Goal: Information Seeking & Learning: Check status

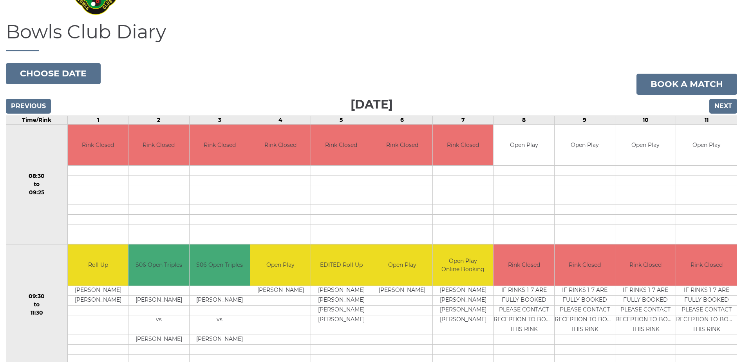
scroll to position [11, 0]
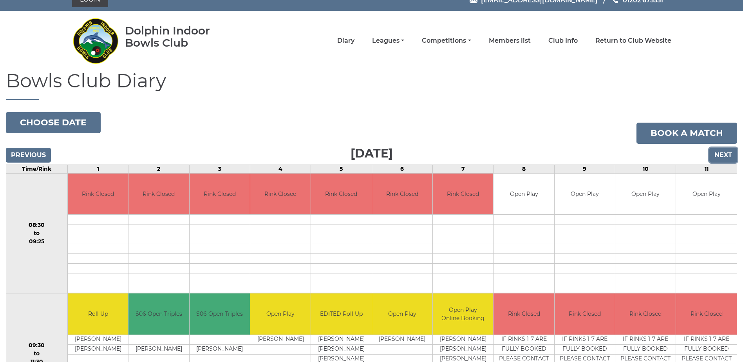
click at [722, 152] on input "Next" at bounding box center [724, 155] width 28 height 15
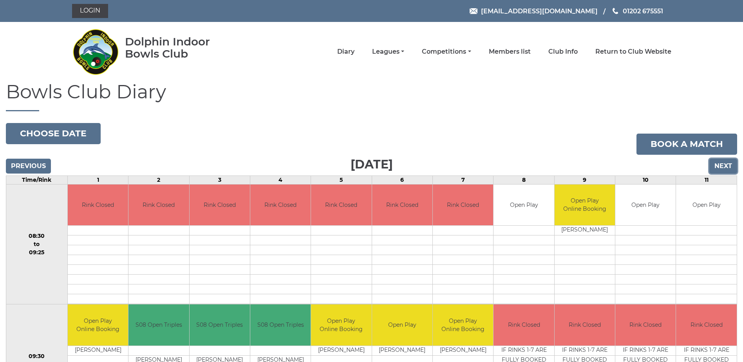
click at [719, 166] on input "Next" at bounding box center [724, 166] width 28 height 15
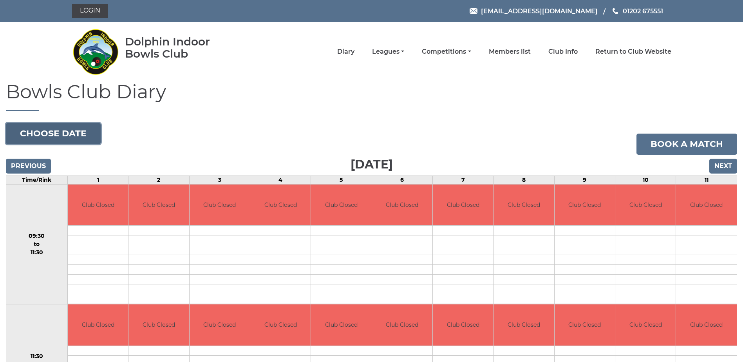
click at [42, 131] on button "Choose date" at bounding box center [53, 133] width 95 height 21
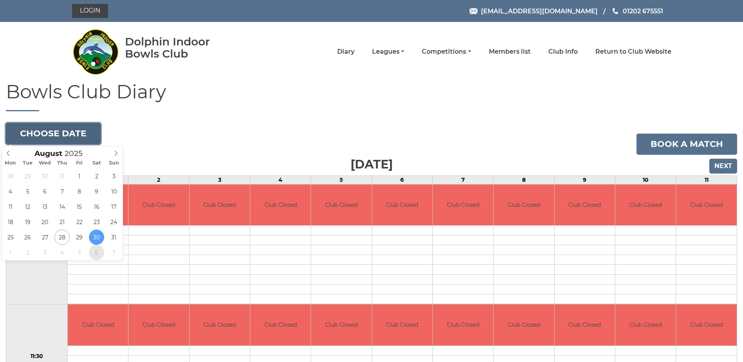
type input "2025-09-06"
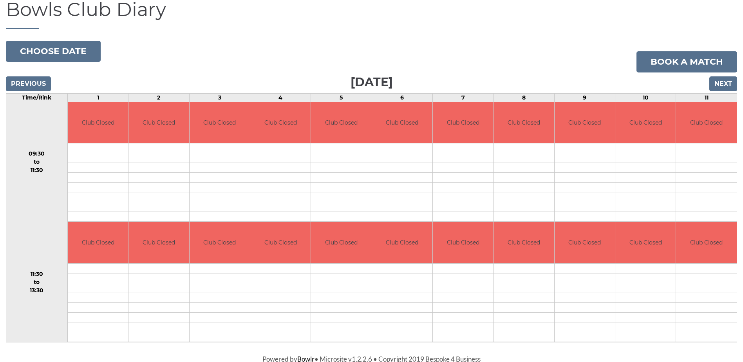
scroll to position [84, 0]
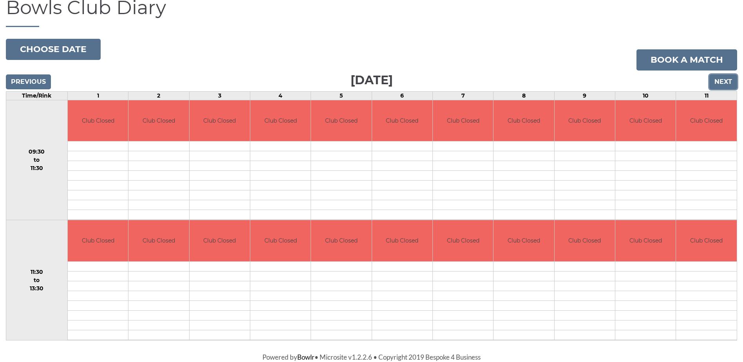
click at [730, 82] on input "Next" at bounding box center [724, 81] width 28 height 15
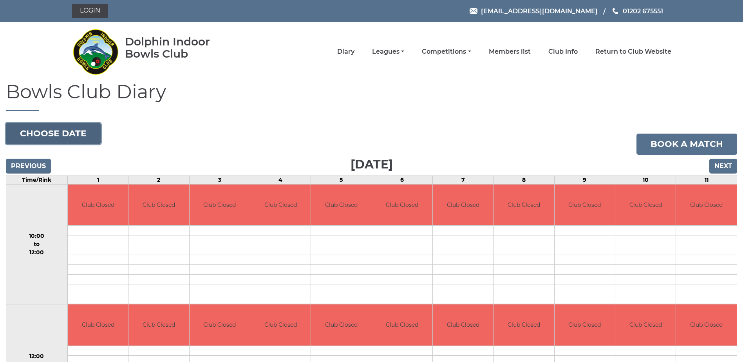
click at [68, 129] on button "Choose date" at bounding box center [53, 133] width 95 height 21
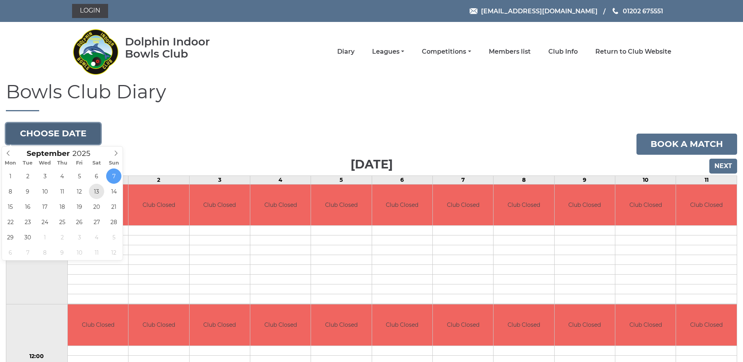
type input "[DATE]"
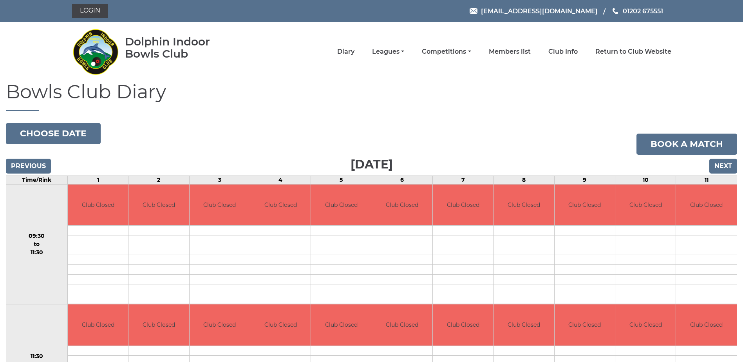
click at [78, 120] on div "Bowls Club Diary [DATE] Choose date Book a match [DATE] Previous Next Time/Rink…" at bounding box center [371, 252] width 743 height 343
click at [77, 125] on button "Choose date" at bounding box center [53, 133] width 95 height 21
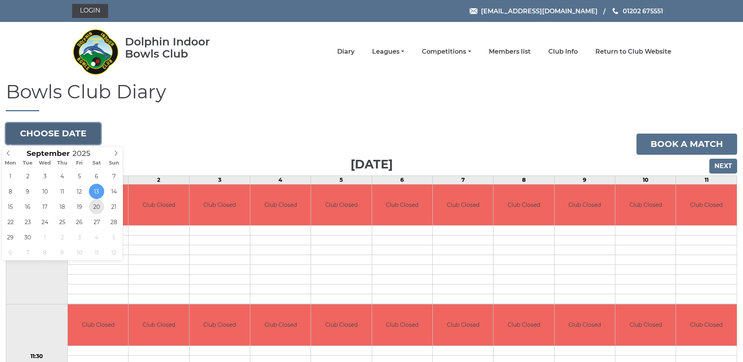
type input "[DATE]"
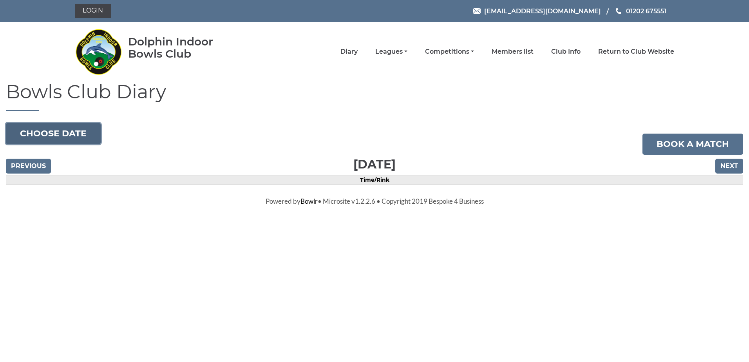
click at [52, 130] on button "Choose date" at bounding box center [53, 133] width 95 height 21
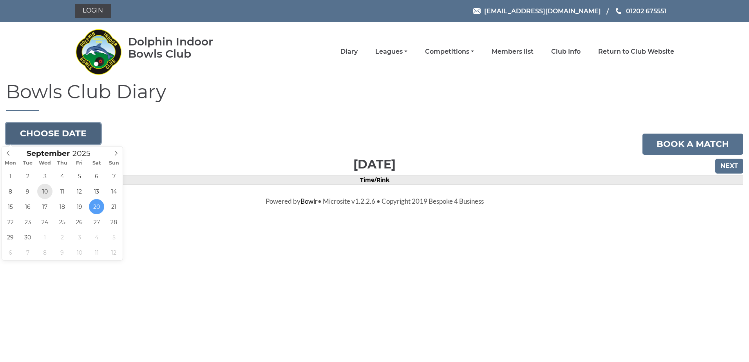
type input "[DATE]"
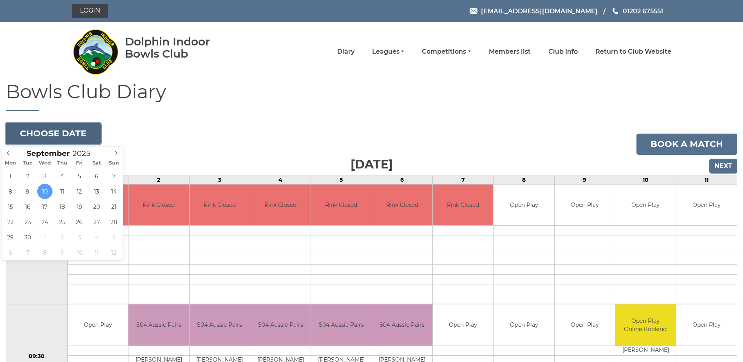
click at [63, 134] on button "Choose date" at bounding box center [53, 133] width 95 height 21
type input "[DATE]"
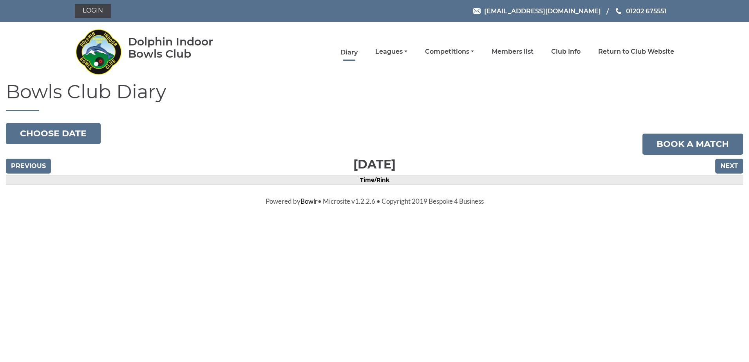
click at [356, 49] on link "Diary" at bounding box center [348, 52] width 17 height 9
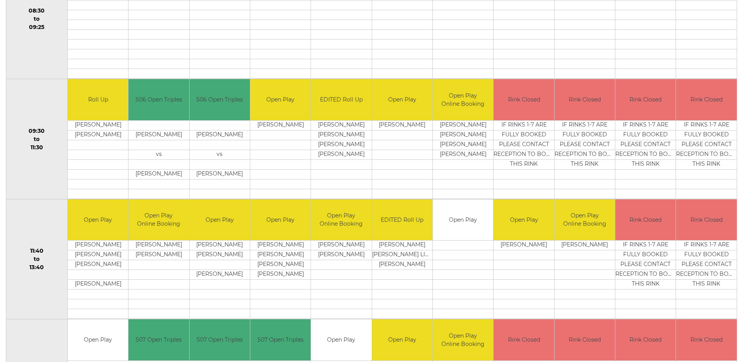
scroll to position [274, 0]
